Goal: Transaction & Acquisition: Subscribe to service/newsletter

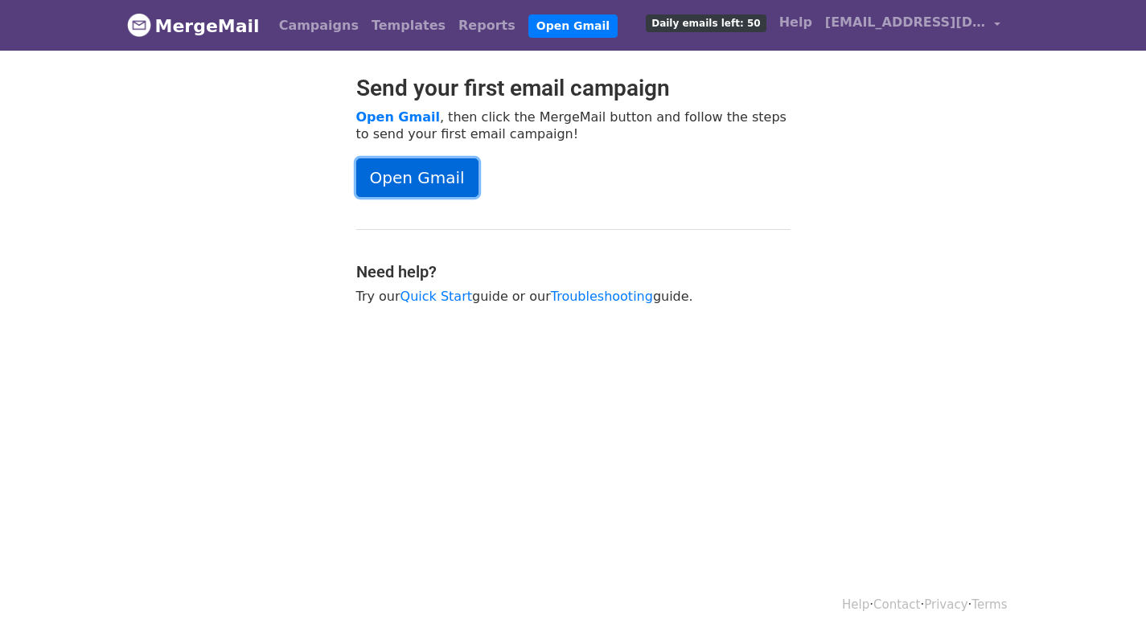
click at [434, 175] on link "Open Gmail" at bounding box center [417, 177] width 122 height 39
click at [429, 156] on div "Send your first email campaign Open Gmail , then click the MergeMail button and…" at bounding box center [573, 198] width 458 height 246
click at [528, 26] on link "Open Gmail" at bounding box center [572, 25] width 89 height 23
click at [715, 27] on span "Daily emails left: 50" at bounding box center [706, 23] width 120 height 18
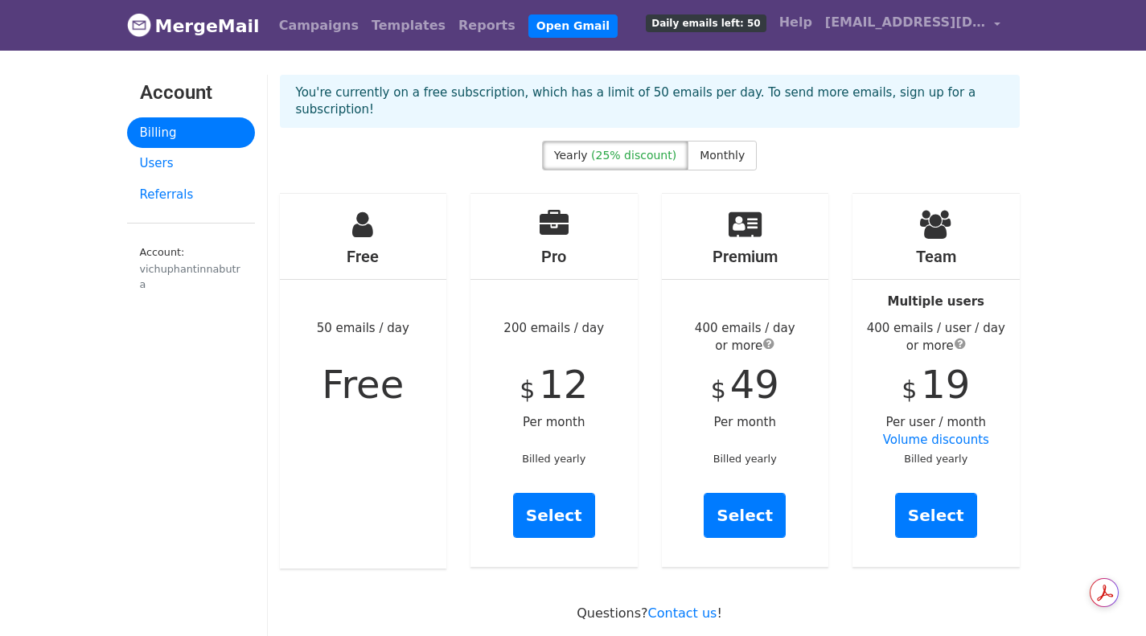
click at [190, 129] on link "Billing" at bounding box center [191, 132] width 128 height 31
